Goal: Information Seeking & Learning: Compare options

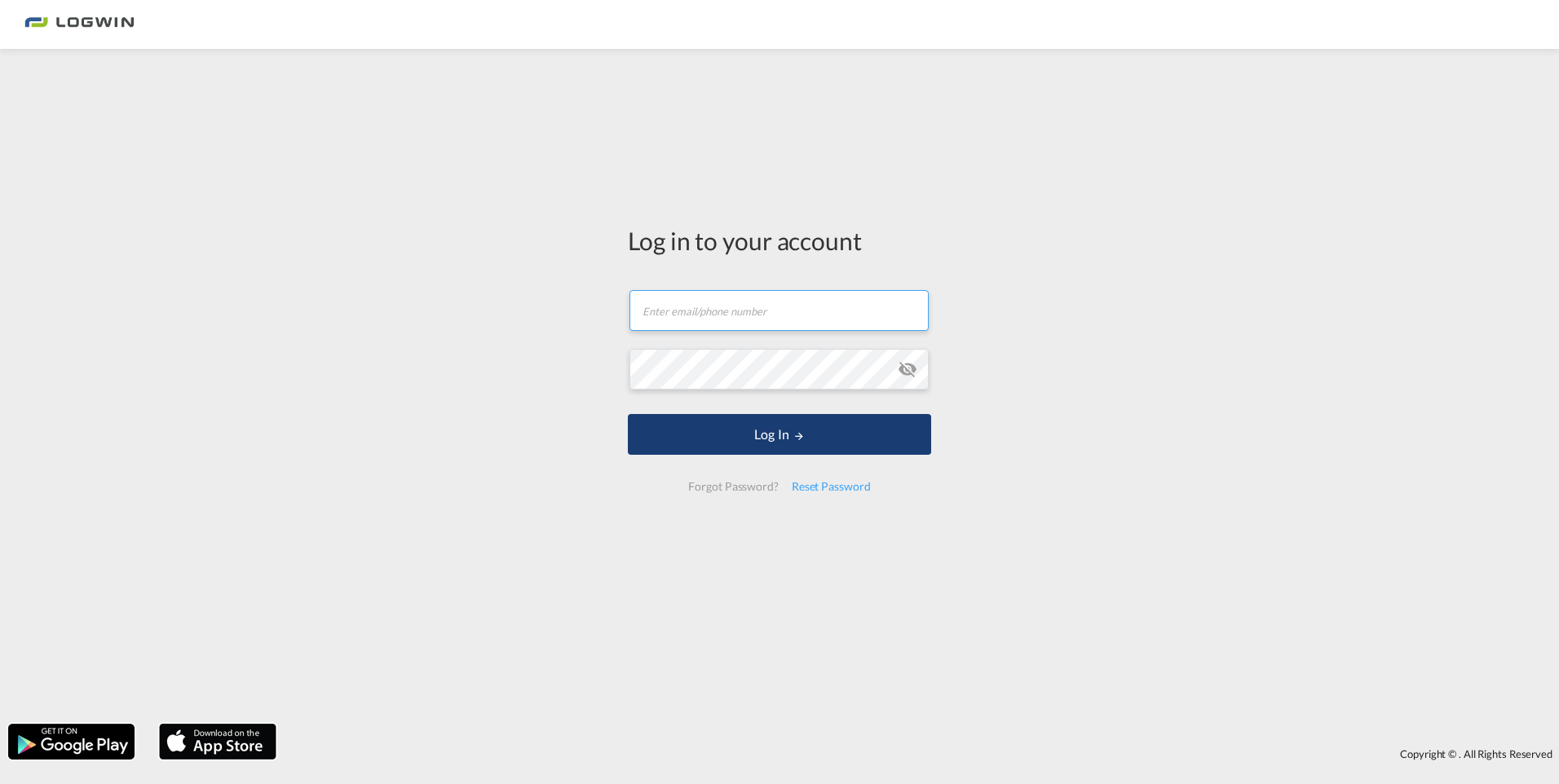
type input "[PERSON_NAME][EMAIL_ADDRESS][PERSON_NAME][DOMAIN_NAME]"
click at [808, 435] on button "Log In" at bounding box center [780, 435] width 303 height 41
